Goal: Find specific page/section: Find specific page/section

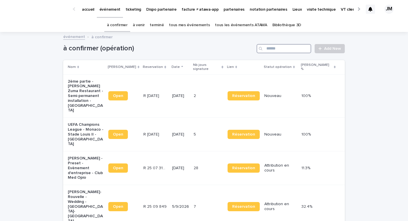
click at [276, 45] on input "Search" at bounding box center [284, 48] width 55 height 9
click at [241, 26] on link "tous les événements ATAWA" at bounding box center [241, 25] width 52 height 14
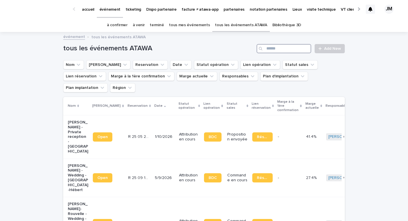
click at [286, 50] on input "Search" at bounding box center [284, 48] width 55 height 9
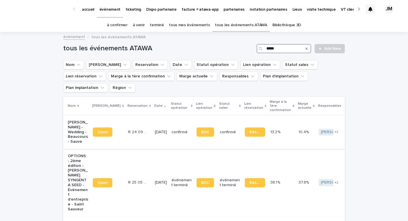
type input "*****"
click at [179, 130] on td "confirmé" at bounding box center [181, 132] width 25 height 34
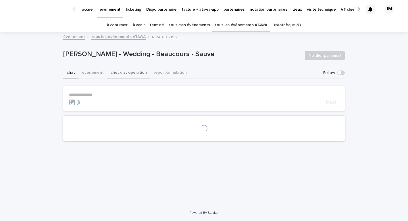
click at [119, 74] on button "checklist opération" at bounding box center [128, 73] width 43 height 12
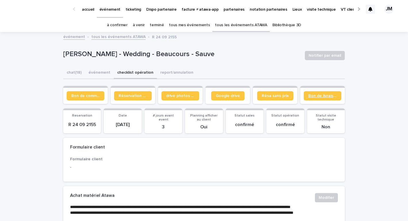
click at [323, 99] on link "Bon de livraison" at bounding box center [323, 95] width 38 height 9
